Goal: Task Accomplishment & Management: Manage account settings

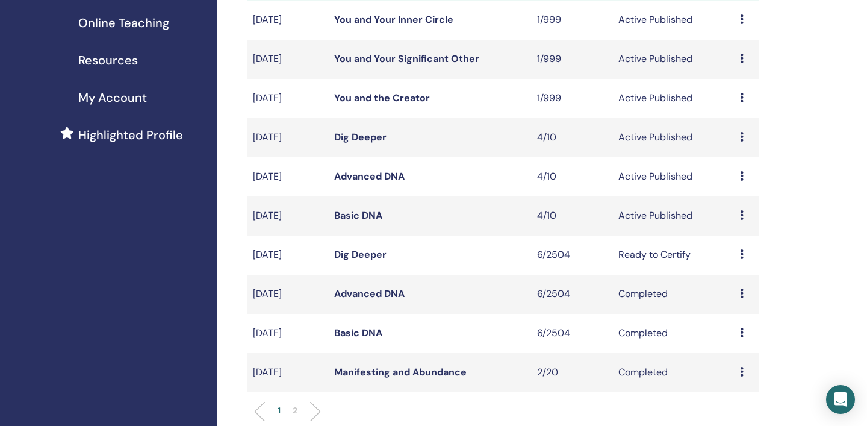
scroll to position [223, 0]
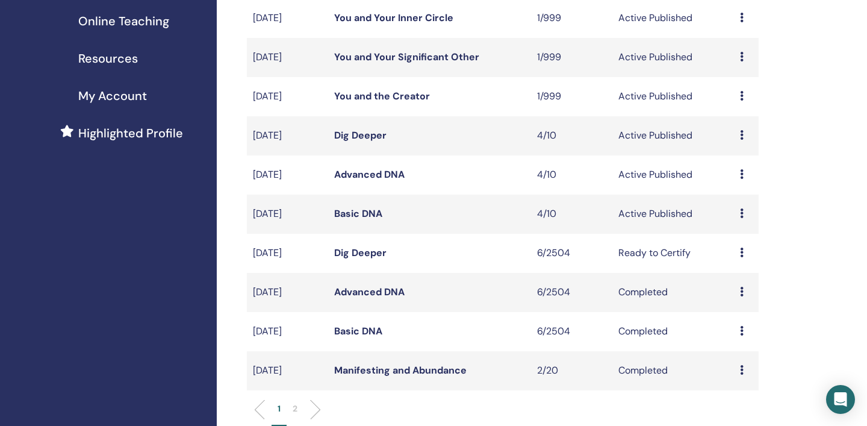
click at [742, 135] on icon at bounding box center [742, 135] width 4 height 10
click at [739, 181] on link "Attendees" at bounding box center [737, 181] width 46 height 13
